Goal: Task Accomplishment & Management: Manage account settings

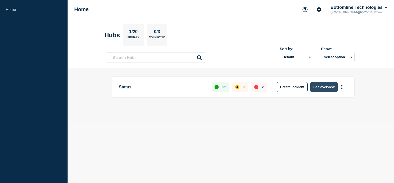
click at [316, 84] on button "See overview" at bounding box center [323, 87] width 27 height 10
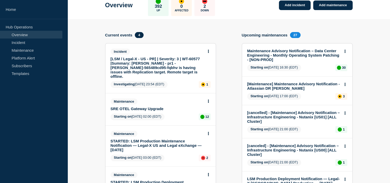
scroll to position [28, 0]
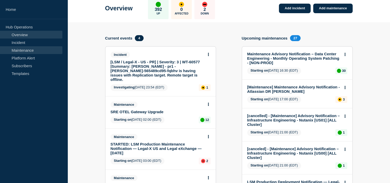
click at [29, 50] on link "Maintenance" at bounding box center [31, 50] width 62 height 8
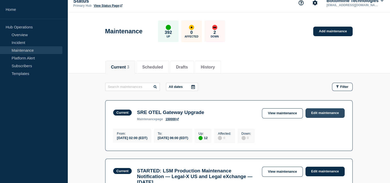
scroll to position [7, 0]
click at [312, 109] on link "Edit maintenance" at bounding box center [325, 113] width 39 height 10
click at [331, 111] on link "Edit maintenance" at bounding box center [325, 113] width 39 height 10
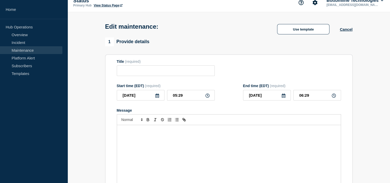
type input "SRE OTEL Gateway Upgrade"
type input "02:00"
type input "06:00"
checkbox input "true"
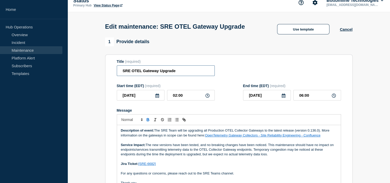
click at [122, 70] on input "SRE OTEL Gateway Upgrade" at bounding box center [166, 70] width 98 height 11
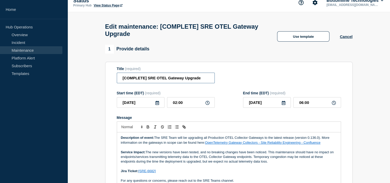
type input "[COMPLETE] SRE OTEL Gateway Upgrade"
click at [121, 139] on strong "Description of event:" at bounding box center [137, 137] width 33 height 4
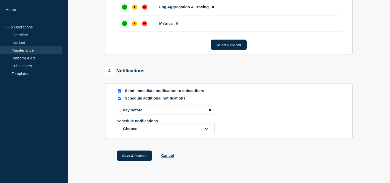
scroll to position [587, 0]
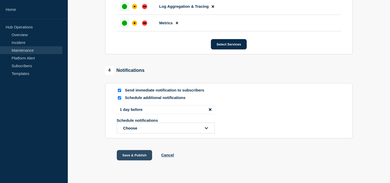
click at [119, 160] on button "Save & Publish" at bounding box center [135, 155] width 36 height 10
